Goal: Information Seeking & Learning: Check status

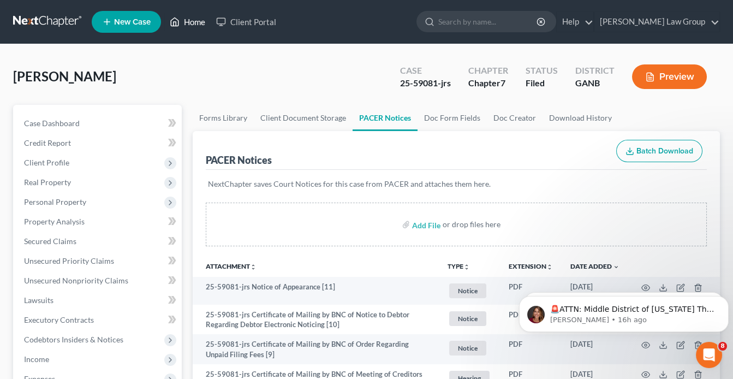
click at [195, 21] on link "Home" at bounding box center [187, 22] width 46 height 20
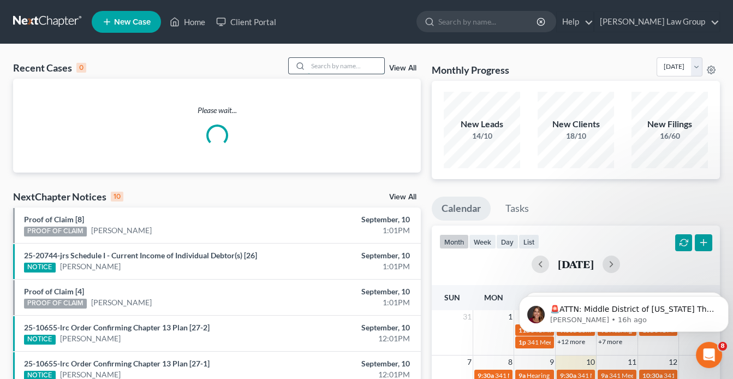
drag, startPoint x: 365, startPoint y: 65, endPoint x: 372, endPoint y: 70, distance: 9.0
click at [363, 66] on input "search" at bounding box center [346, 66] width 76 height 16
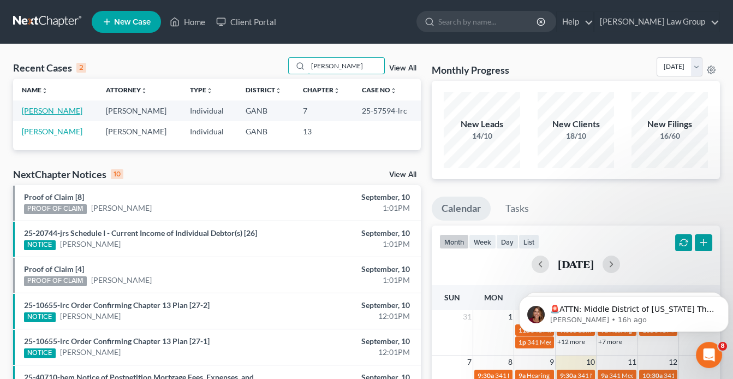
type input "spence"
click at [51, 110] on link "[PERSON_NAME]" at bounding box center [52, 110] width 61 height 9
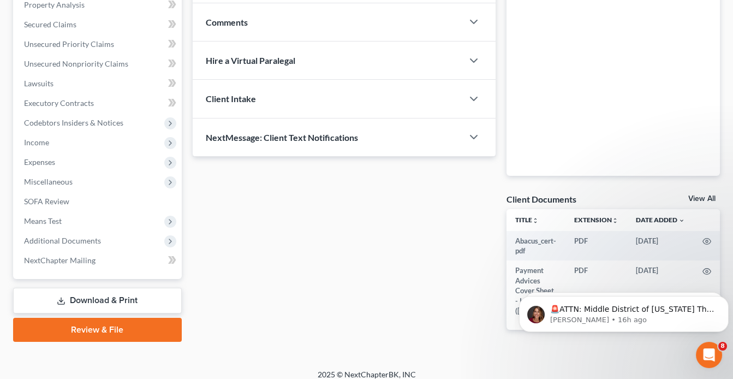
scroll to position [218, 0]
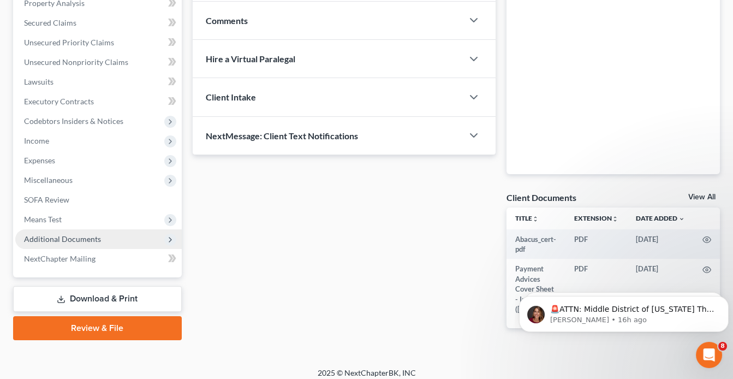
click at [76, 240] on span "Additional Documents" at bounding box center [62, 238] width 77 height 9
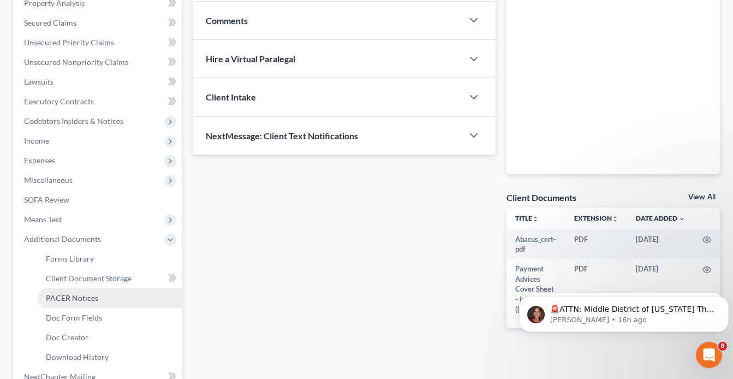
click at [94, 301] on span "PACER Notices" at bounding box center [72, 297] width 52 height 9
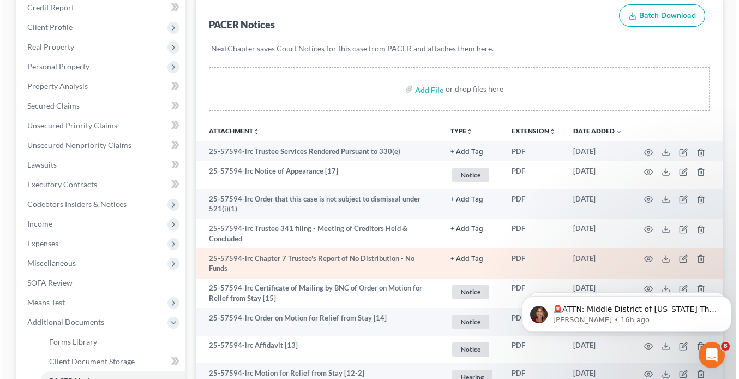
scroll to position [175, 0]
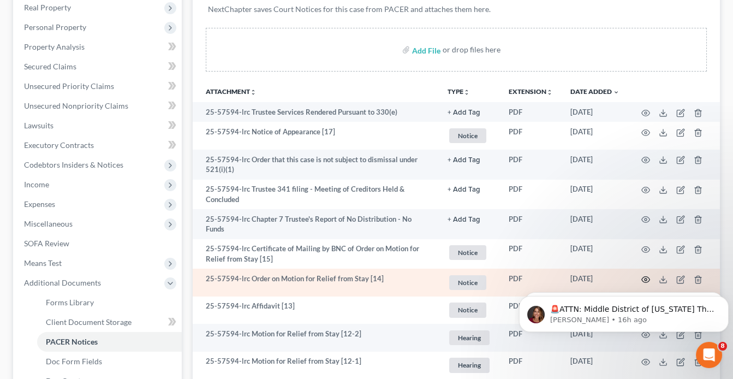
click at [644, 275] on icon "button" at bounding box center [645, 279] width 9 height 9
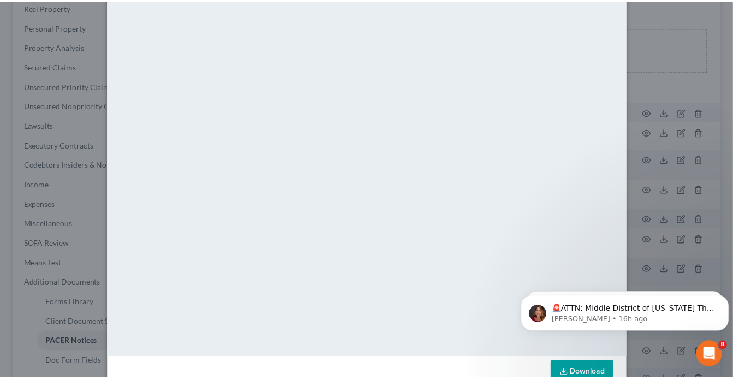
scroll to position [77, 0]
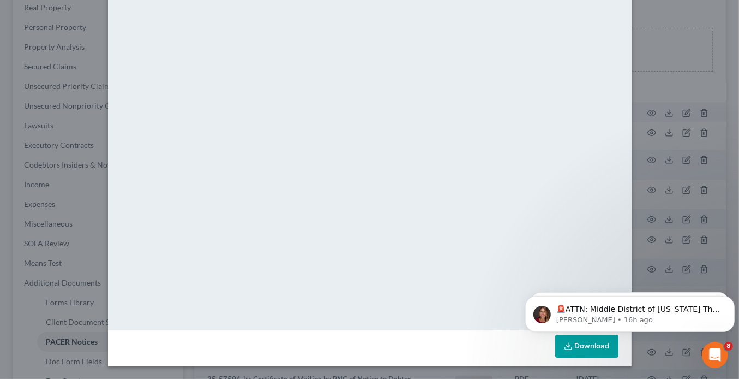
click at [652, 38] on div "Attachment Preview: 25-57594-lrc Order on Motion for Relief from Stay [14] 08/1…" at bounding box center [369, 189] width 739 height 379
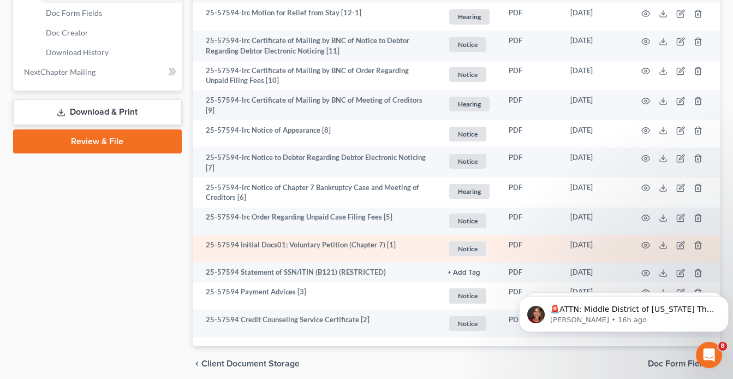
scroll to position [552, 0]
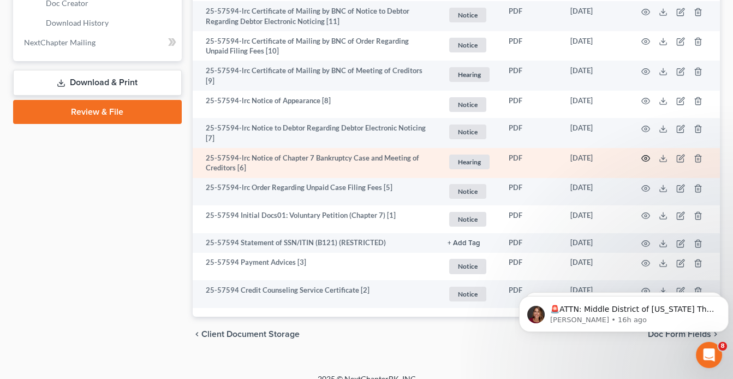
click at [646, 157] on circle "button" at bounding box center [645, 158] width 2 height 2
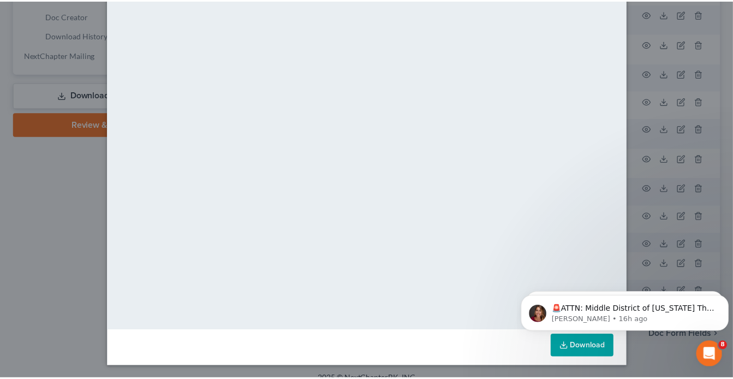
scroll to position [0, 0]
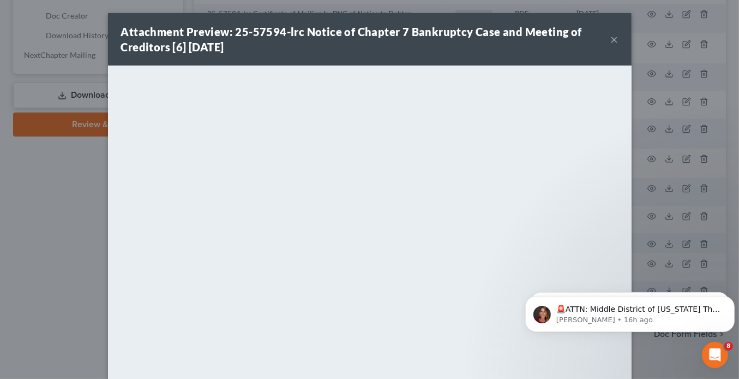
click at [611, 38] on button "×" at bounding box center [615, 39] width 8 height 13
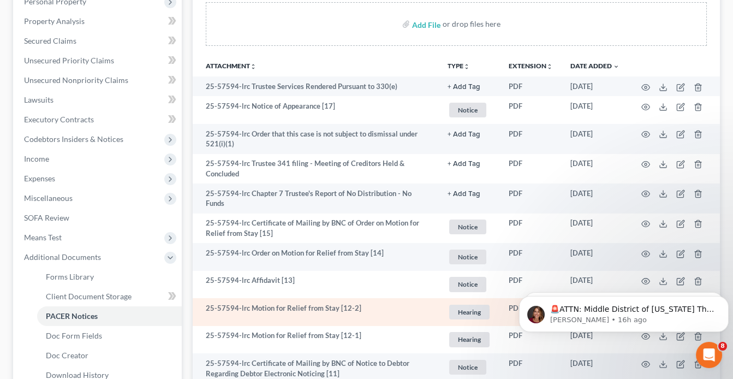
scroll to position [247, 0]
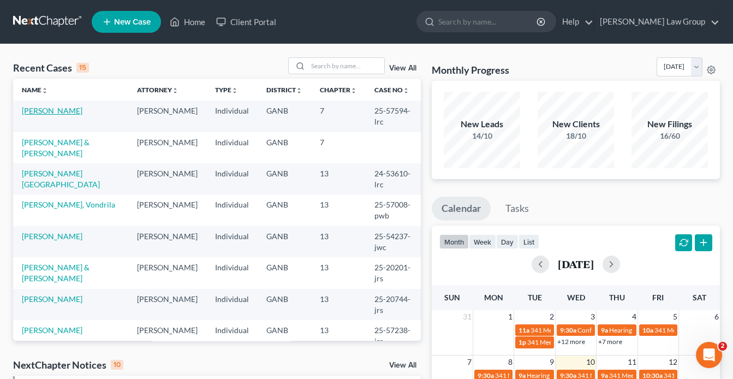
click at [62, 111] on link "[PERSON_NAME]" at bounding box center [52, 110] width 61 height 9
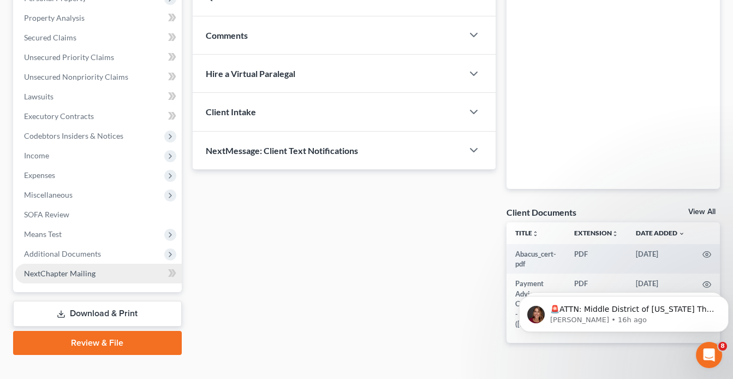
scroll to position [232, 0]
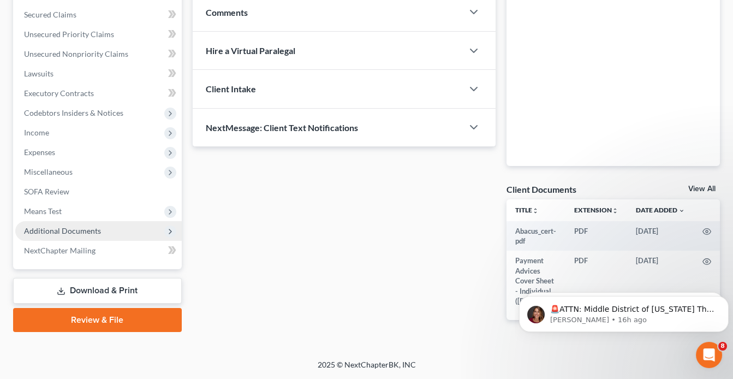
click at [85, 226] on span "Additional Documents" at bounding box center [62, 230] width 77 height 9
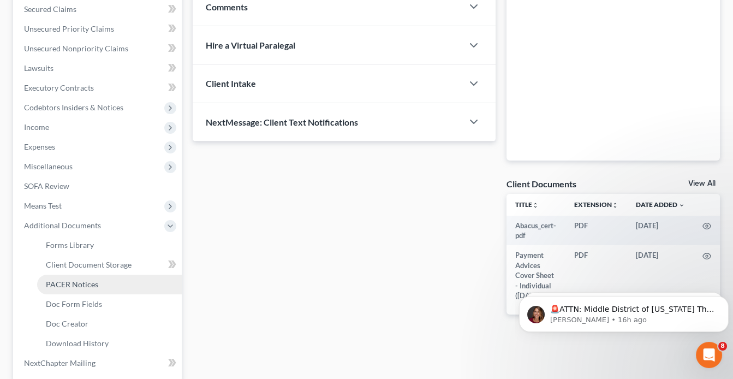
click at [88, 282] on span "PACER Notices" at bounding box center [72, 283] width 52 height 9
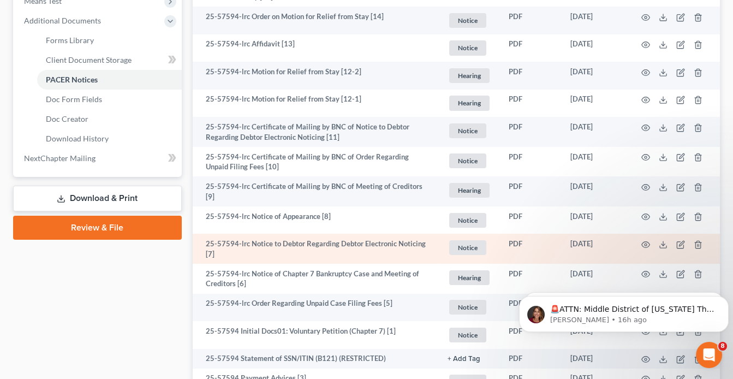
scroll to position [524, 0]
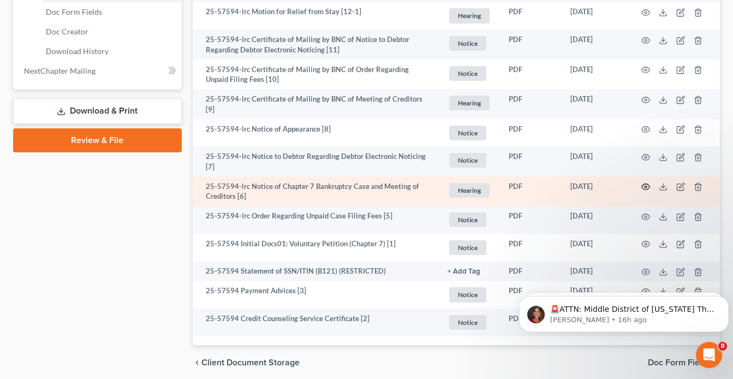
click at [647, 182] on icon "button" at bounding box center [645, 186] width 9 height 9
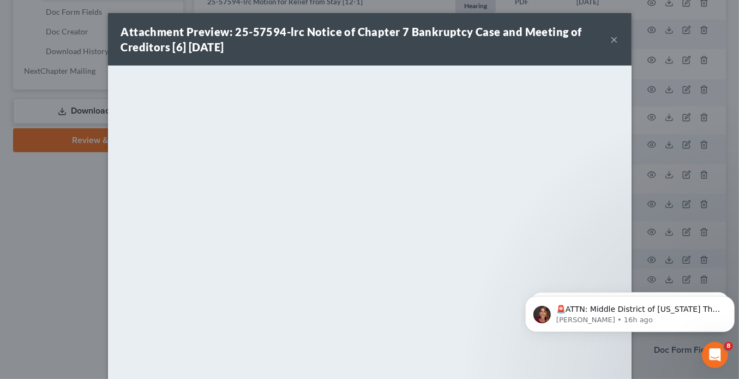
click at [611, 40] on button "×" at bounding box center [615, 39] width 8 height 13
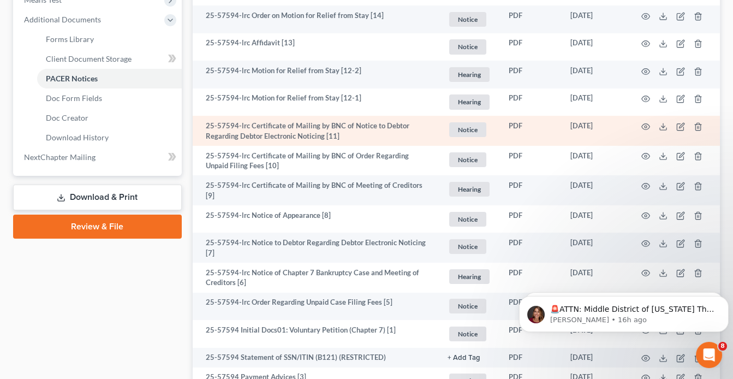
scroll to position [437, 0]
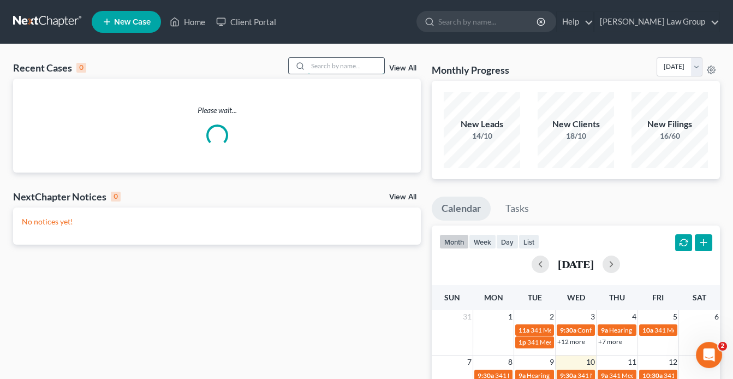
click at [315, 60] on input "search" at bounding box center [346, 66] width 76 height 16
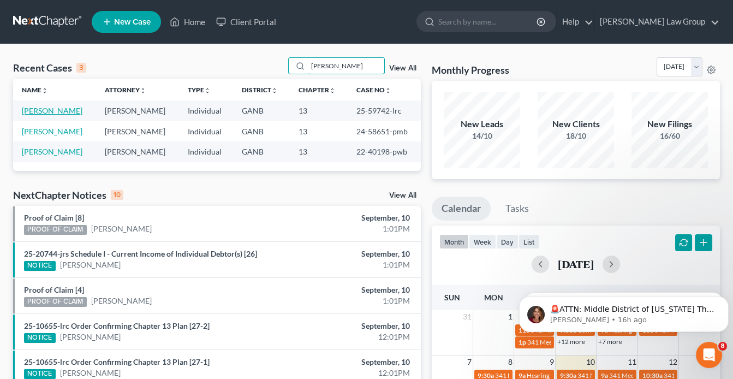
type input "Bush"
click at [47, 110] on link "Bush, Avery" at bounding box center [52, 110] width 61 height 9
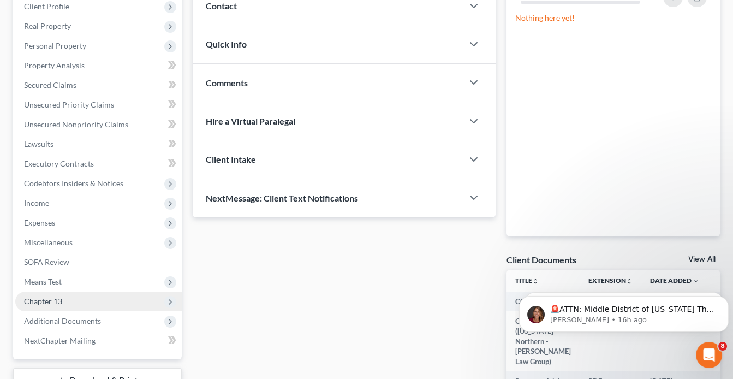
scroll to position [175, 0]
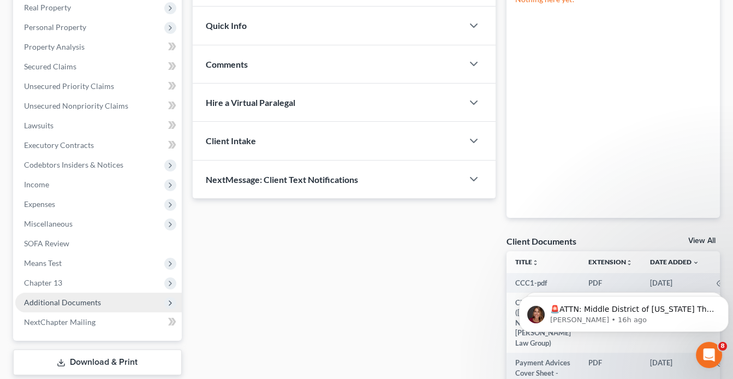
click at [100, 301] on span "Additional Documents" at bounding box center [98, 302] width 166 height 20
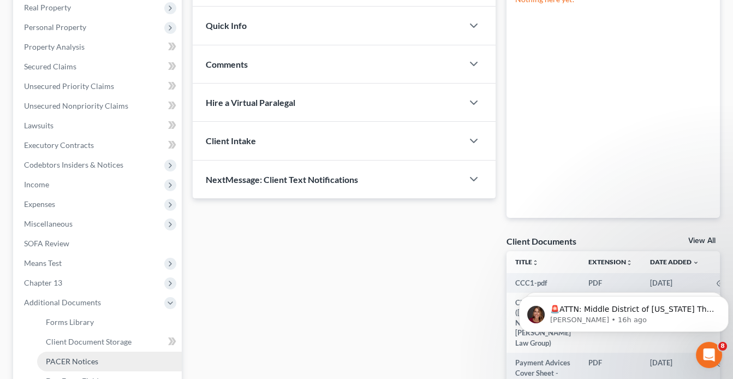
click at [115, 363] on link "PACER Notices" at bounding box center [109, 361] width 145 height 20
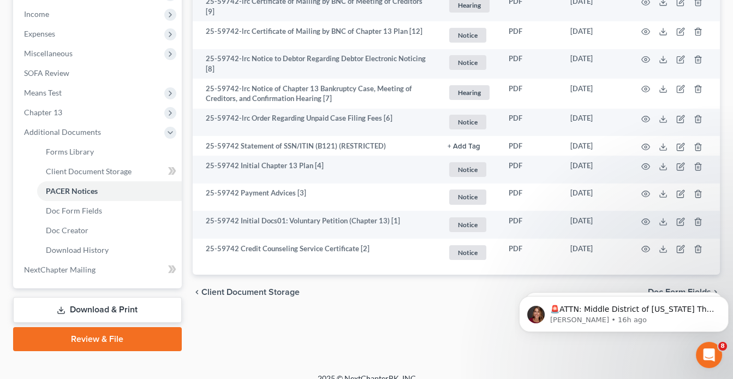
scroll to position [356, 0]
